Goal: Find specific page/section: Find specific page/section

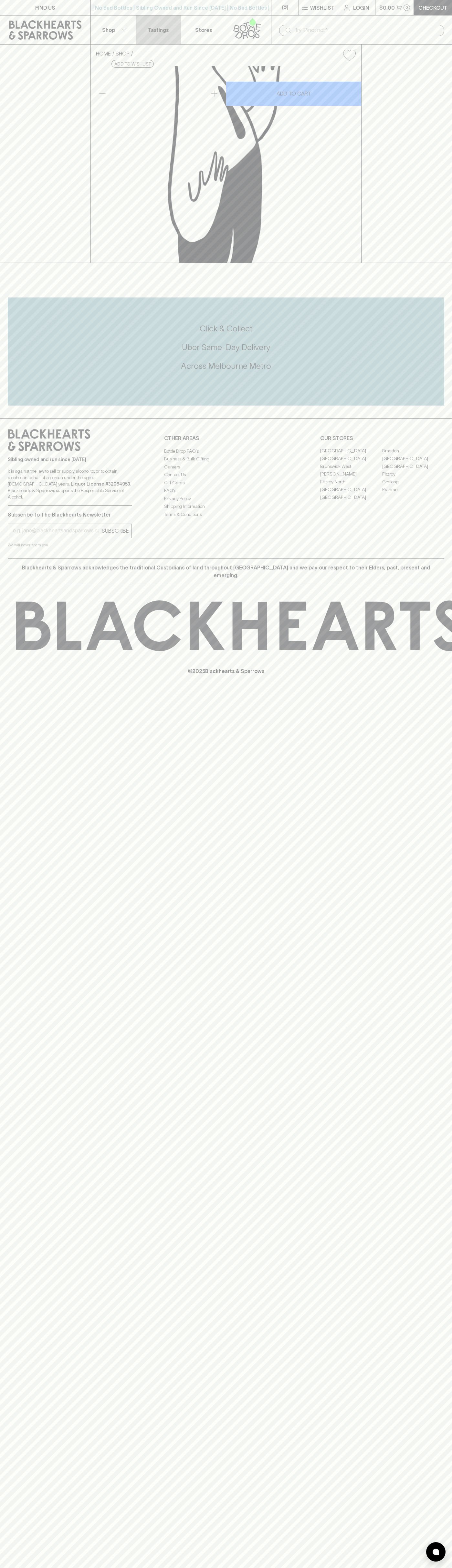
click at [172, 27] on link "Tastings" at bounding box center [158, 29] width 45 height 29
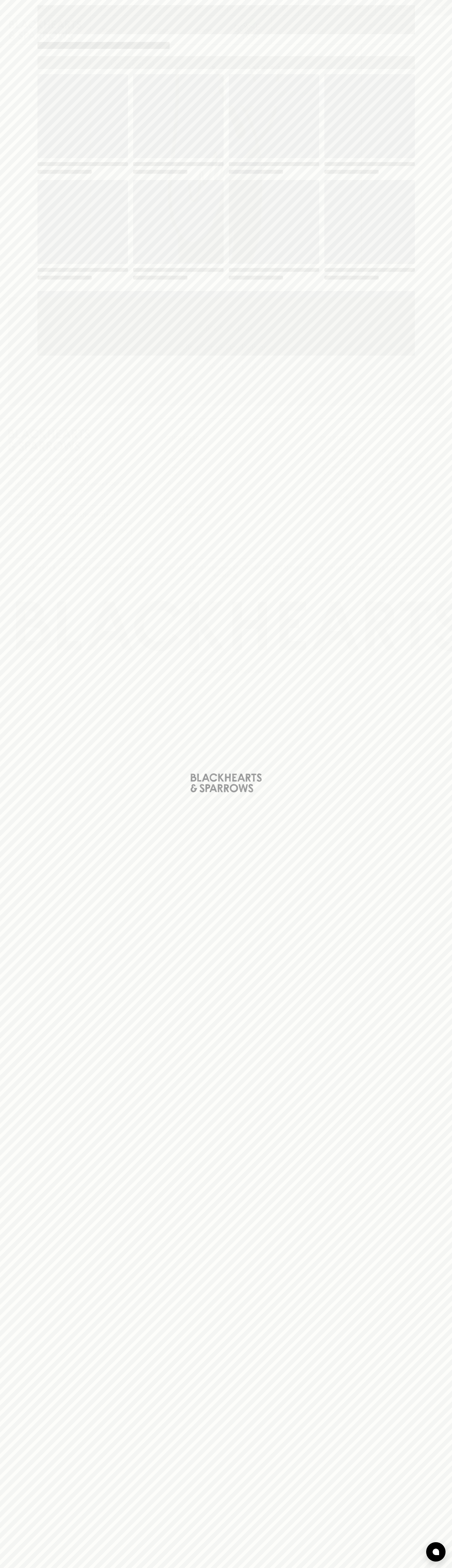
click at [151, 1567] on html "FIND US | No Bad Bottles | Sibling Owned and Run Since 2006 | No Bad Bottles | …" at bounding box center [226, 784] width 452 height 1568
click at [21, 1567] on html "FIND US | No Bad Bottles | Sibling Owned and Run Since 2006 | No Bad Bottles | …" at bounding box center [226, 784] width 452 height 1568
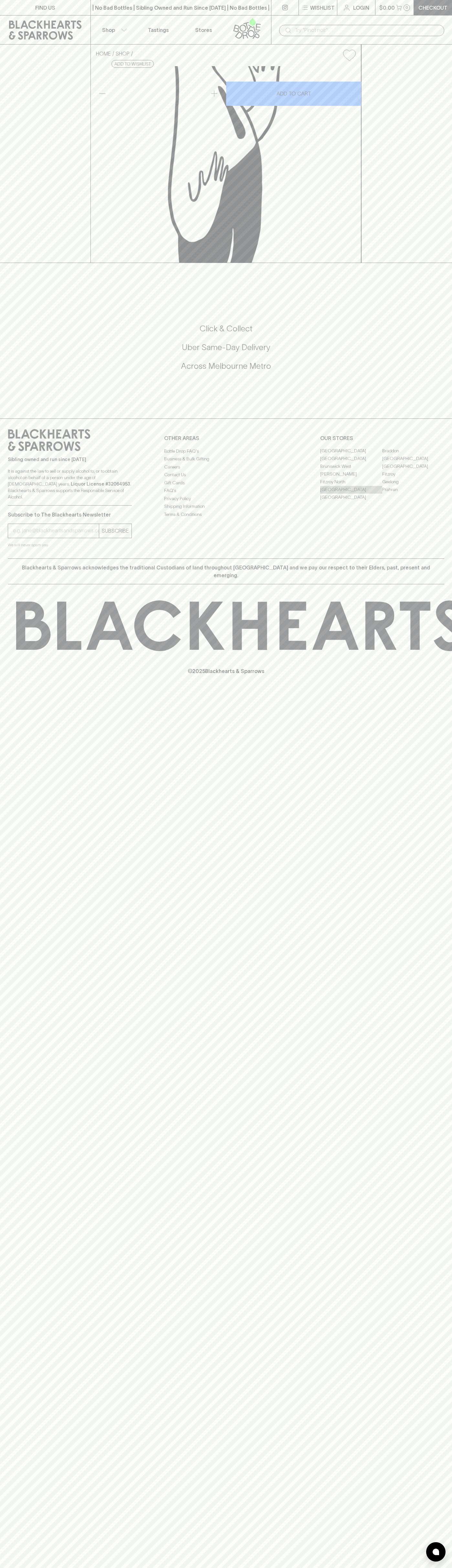
click at [351, 494] on link "[GEOGRAPHIC_DATA]" at bounding box center [351, 489] width 62 height 8
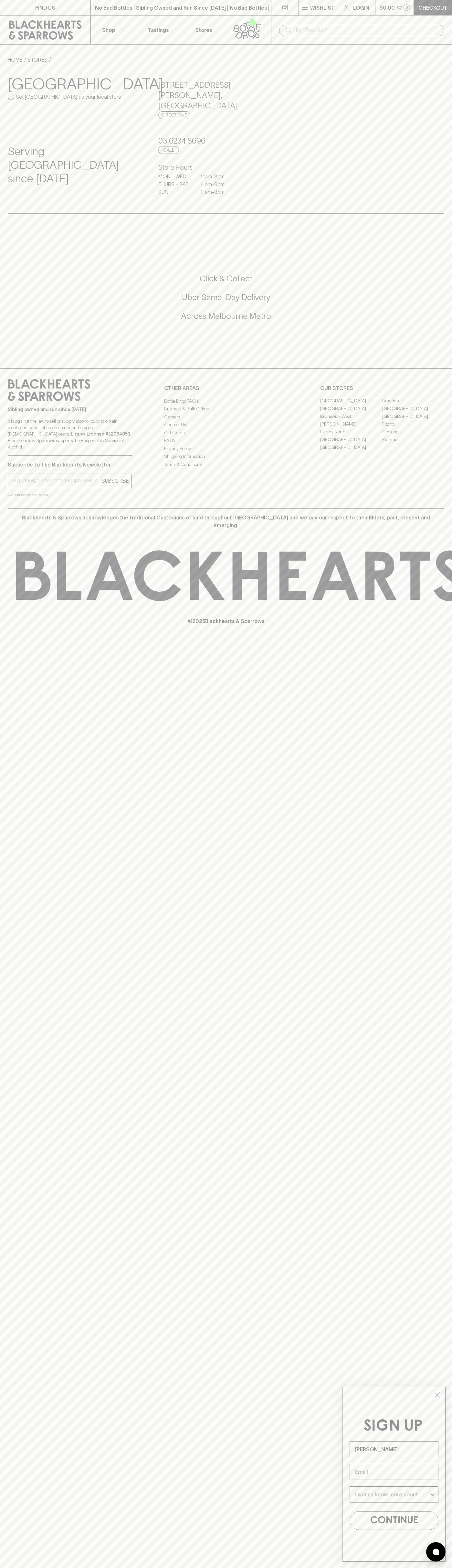
type input "[PERSON_NAME]"
